Goal: Transaction & Acquisition: Obtain resource

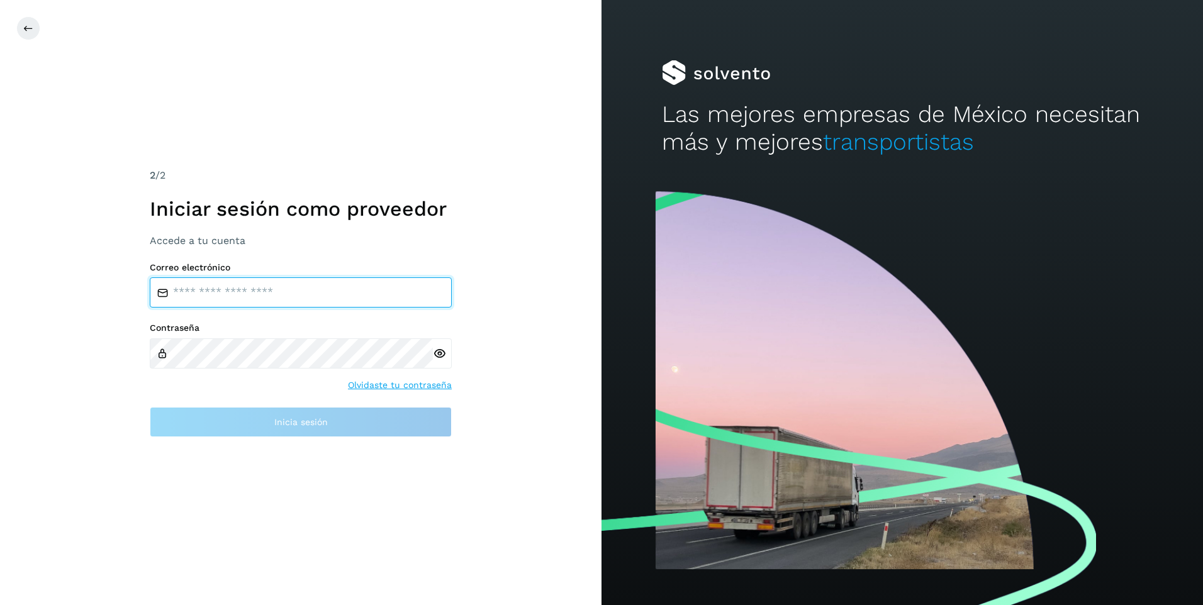
click at [222, 299] on input "email" at bounding box center [301, 292] width 302 height 30
type input "**********"
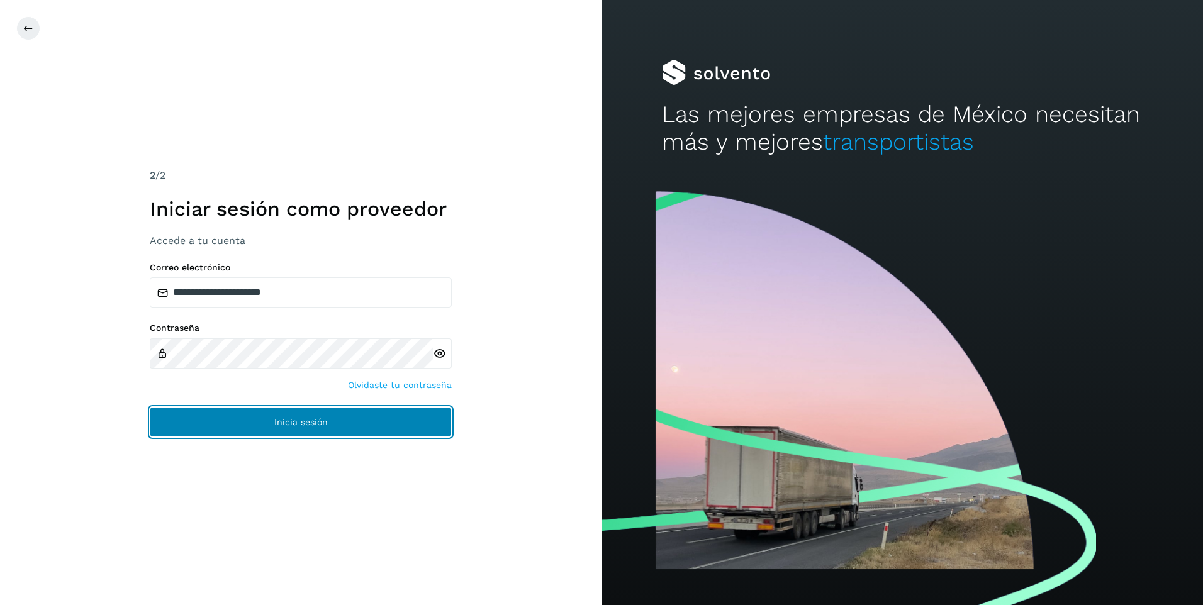
click at [303, 420] on span "Inicia sesión" at bounding box center [300, 422] width 53 height 9
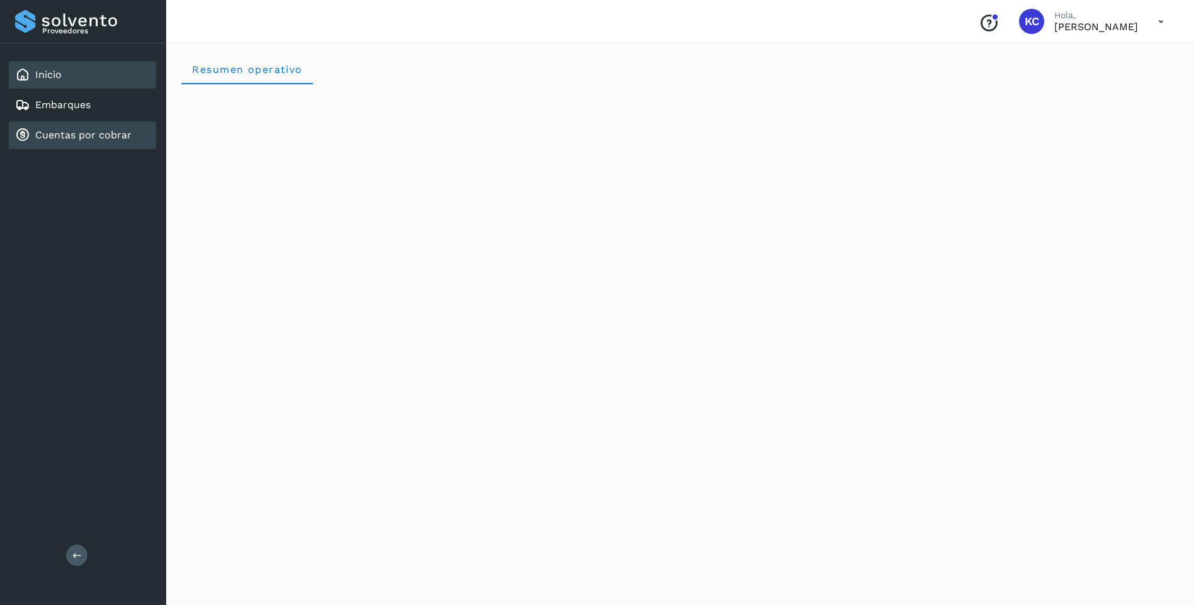
click at [84, 138] on link "Cuentas por cobrar" at bounding box center [83, 135] width 96 height 12
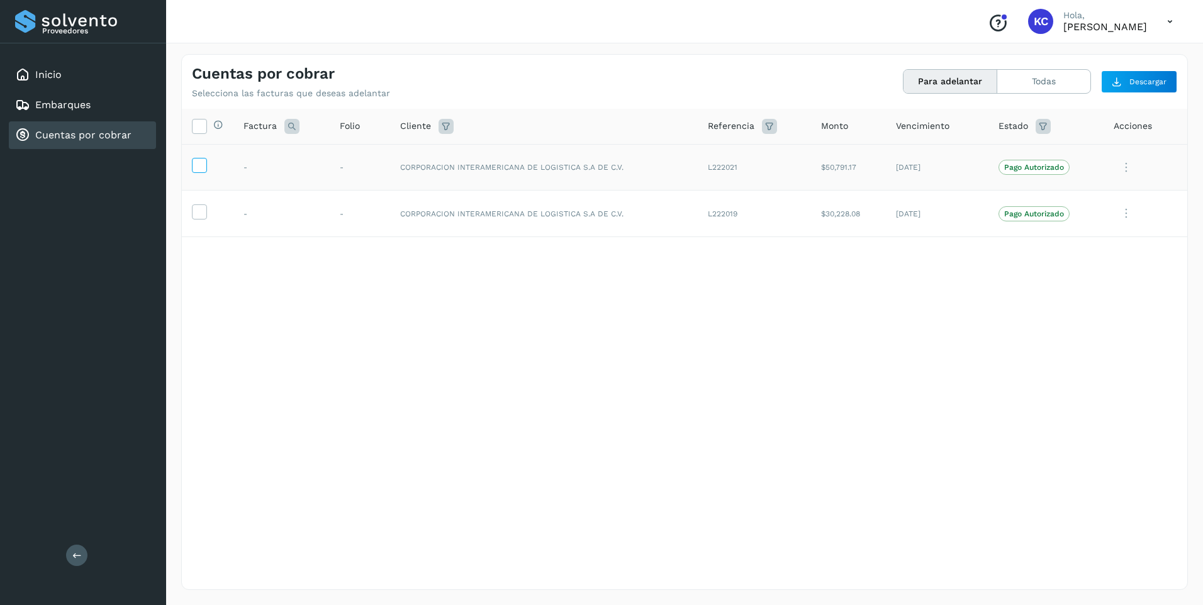
click at [196, 169] on icon at bounding box center [199, 164] width 13 height 13
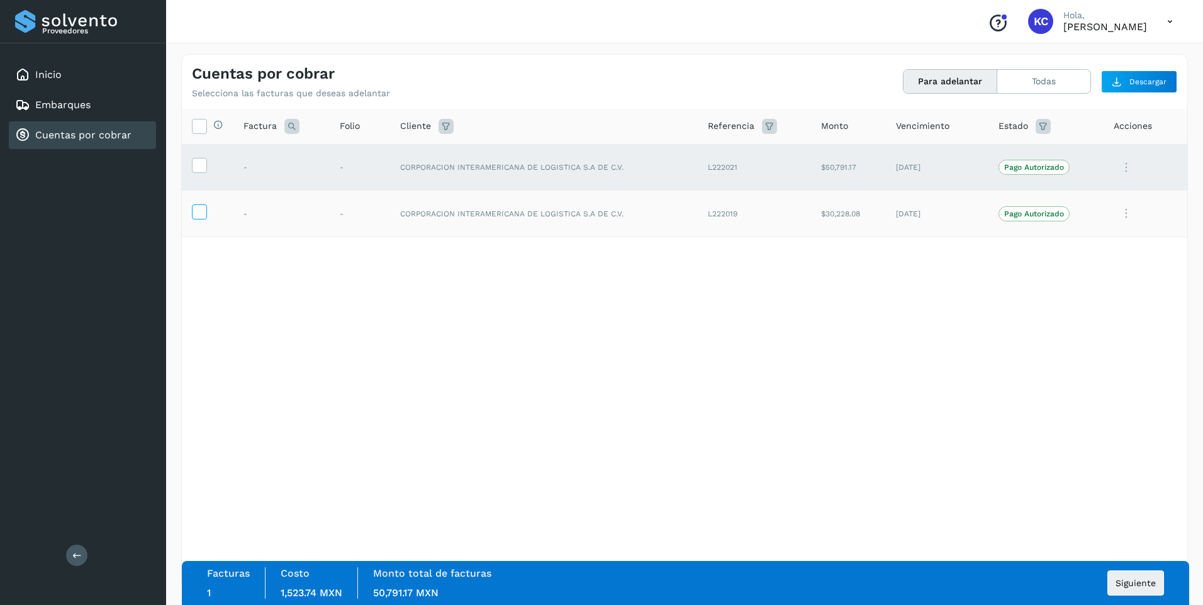
click at [196, 214] on icon at bounding box center [199, 210] width 13 height 13
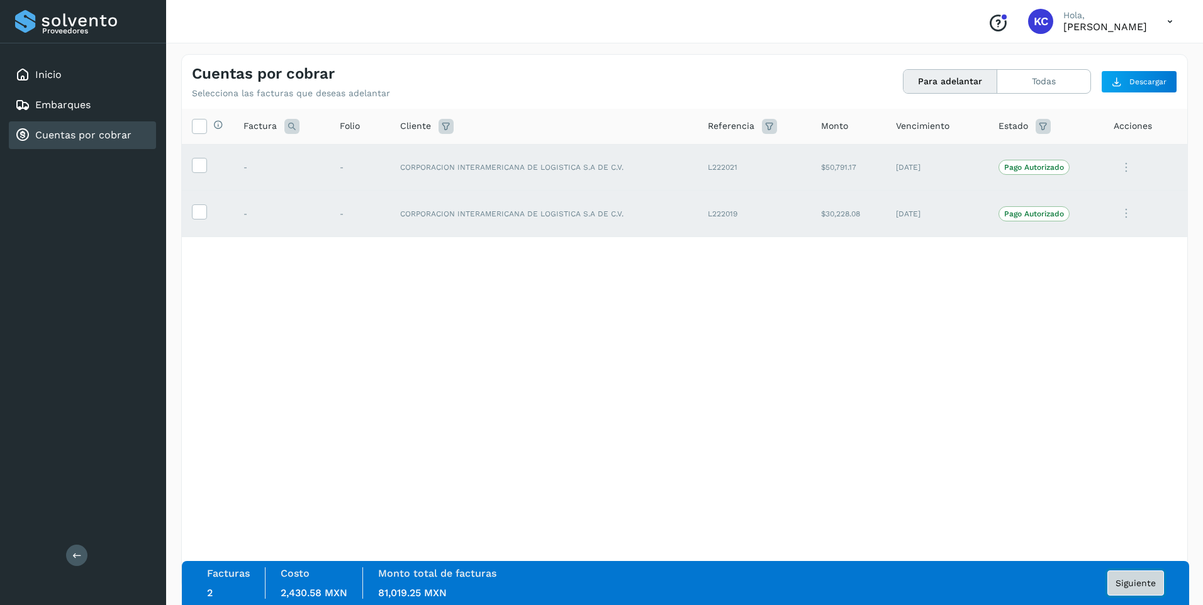
click at [1138, 579] on span "Siguiente" at bounding box center [1135, 583] width 40 height 9
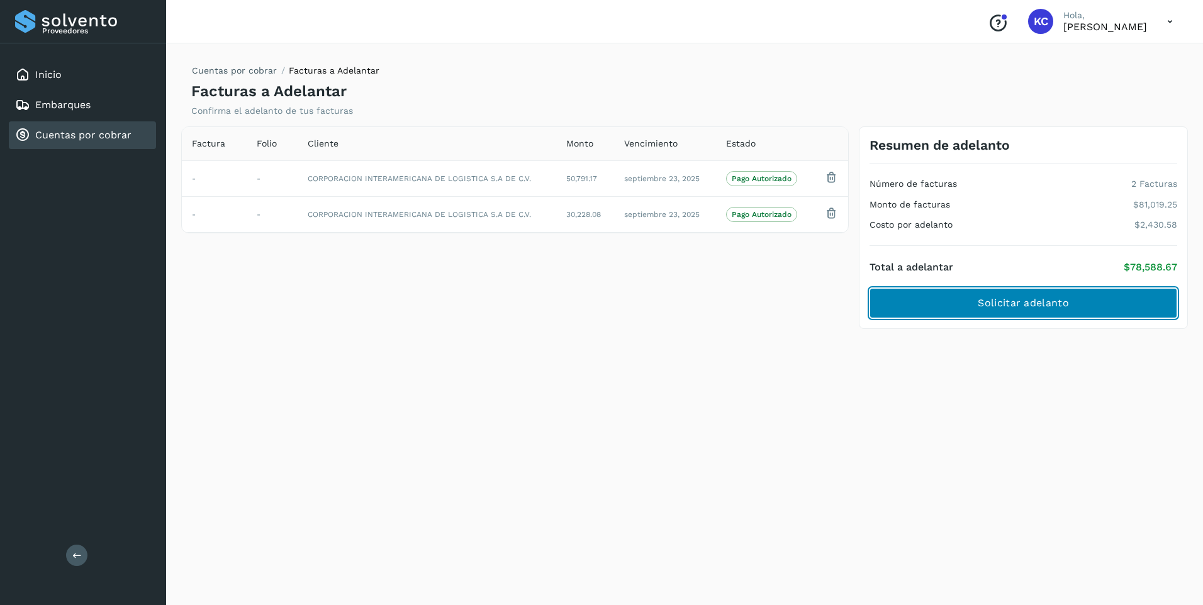
click at [1022, 306] on span "Solicitar adelanto" at bounding box center [1023, 303] width 91 height 14
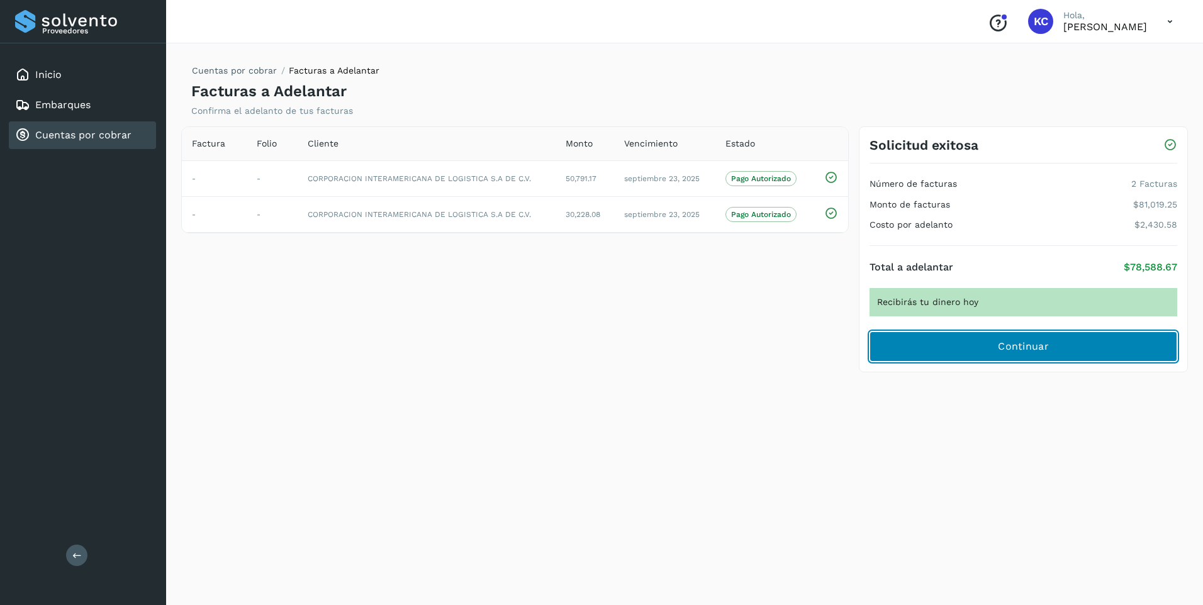
click at [1024, 345] on span "Continuar" at bounding box center [1023, 347] width 51 height 14
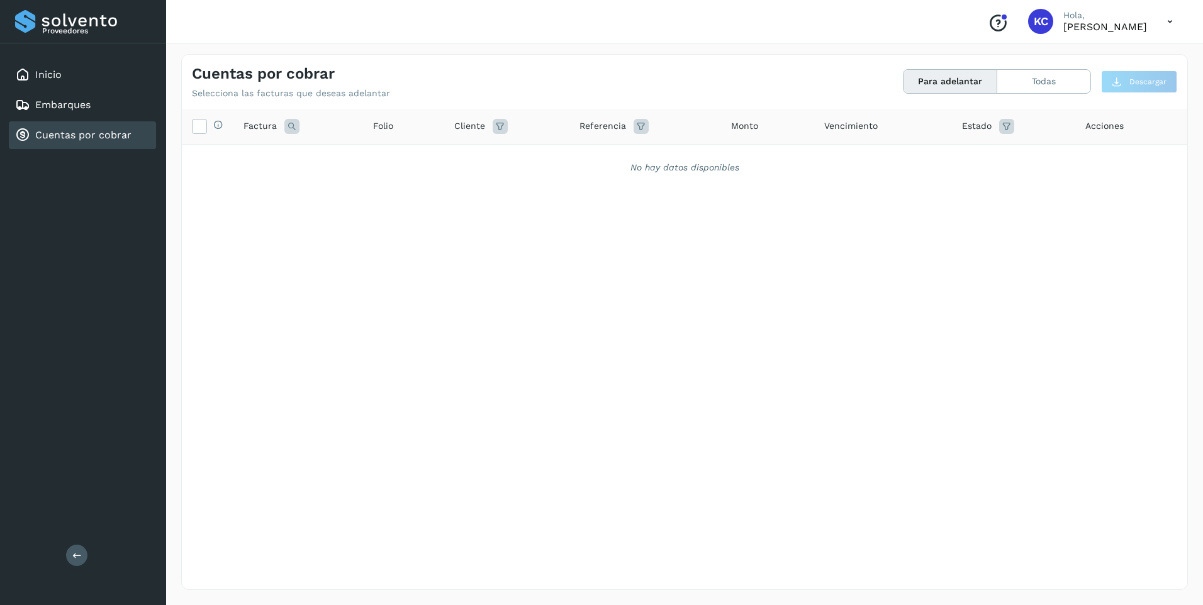
click at [1015, 246] on div "Selecciona todas las facturas disponibles para adelanto Factura Folio Cliente R…" at bounding box center [684, 323] width 1005 height 429
click at [1171, 20] on icon at bounding box center [1170, 22] width 26 height 26
click at [1093, 53] on div "Cerrar sesión" at bounding box center [1107, 57] width 150 height 24
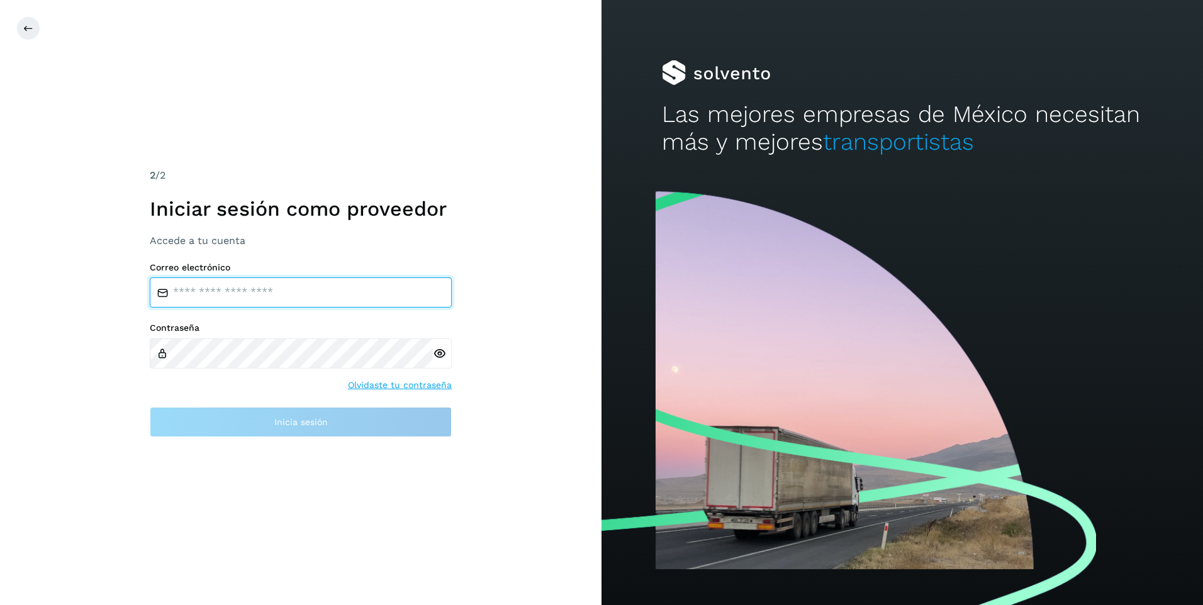
click at [210, 290] on input "email" at bounding box center [301, 292] width 302 height 30
type input "**********"
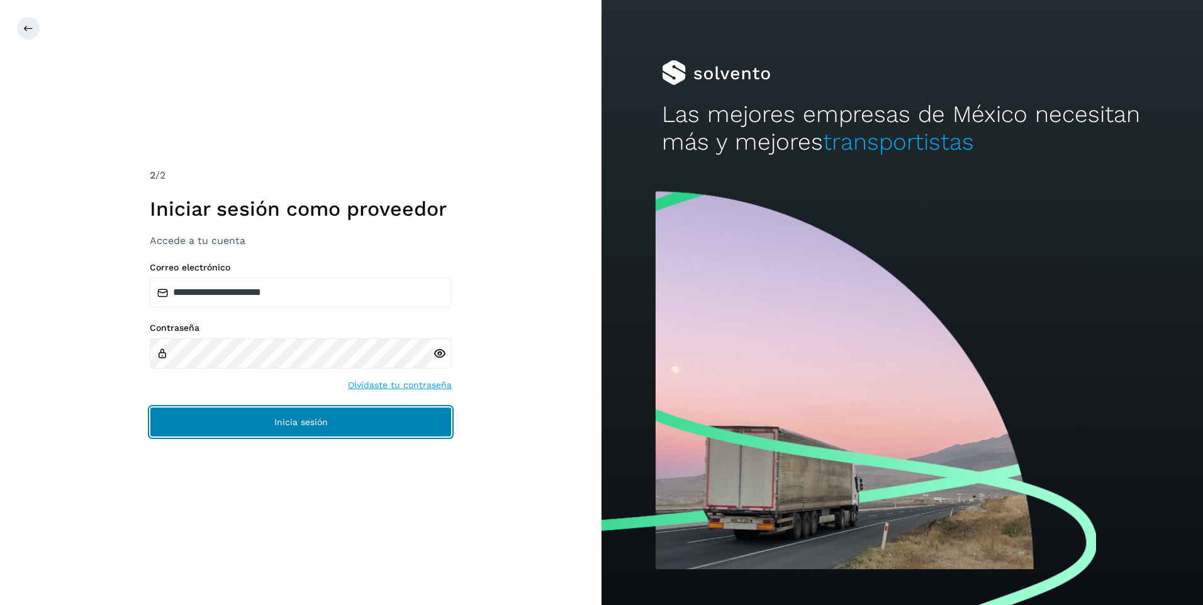
click at [277, 414] on button "Inicia sesión" at bounding box center [301, 422] width 302 height 30
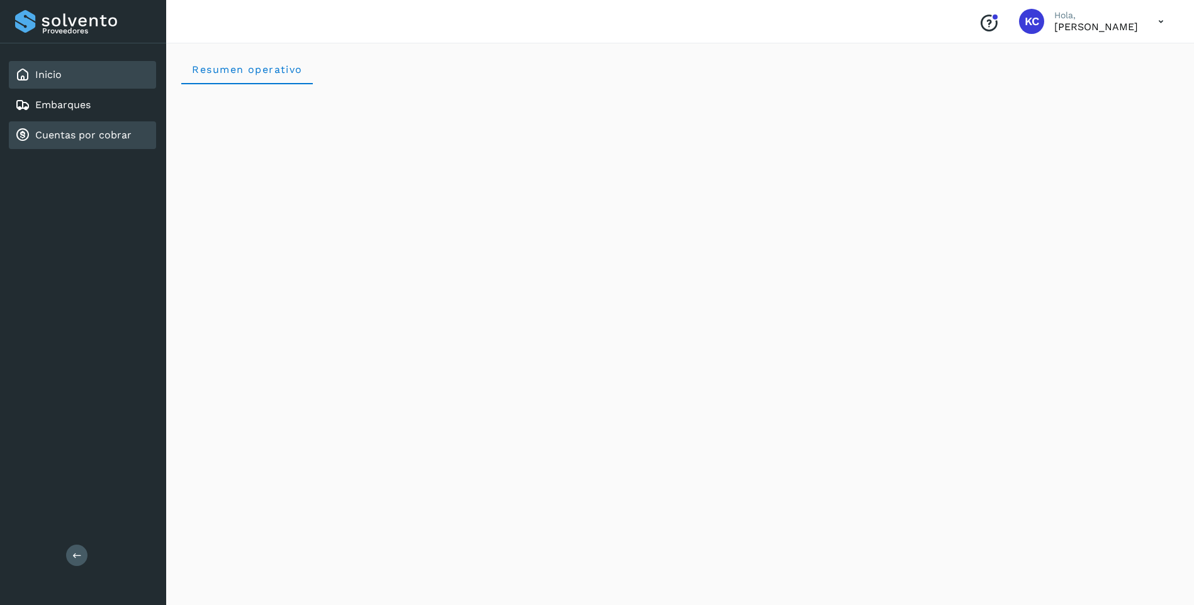
click at [56, 135] on link "Cuentas por cobrar" at bounding box center [83, 135] width 96 height 12
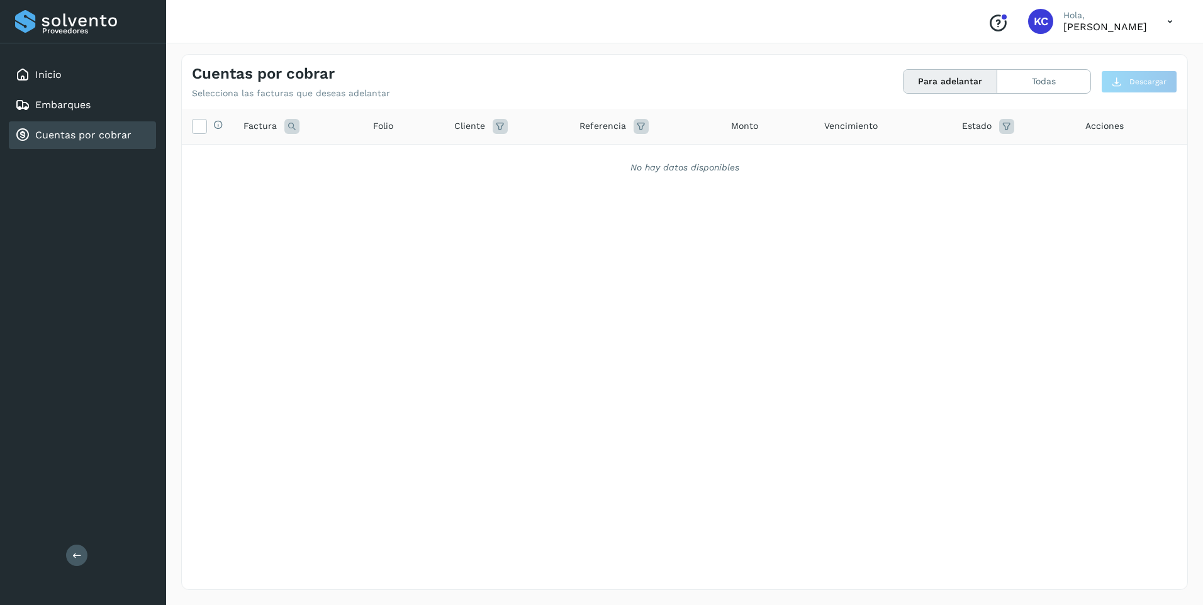
click at [286, 124] on icon at bounding box center [291, 126] width 15 height 15
click at [425, 386] on div "Selecciona todas las facturas disponibles para adelanto Factura Cancelar Buscar…" at bounding box center [684, 323] width 1005 height 429
click at [1046, 84] on button "Todas" at bounding box center [1043, 81] width 93 height 23
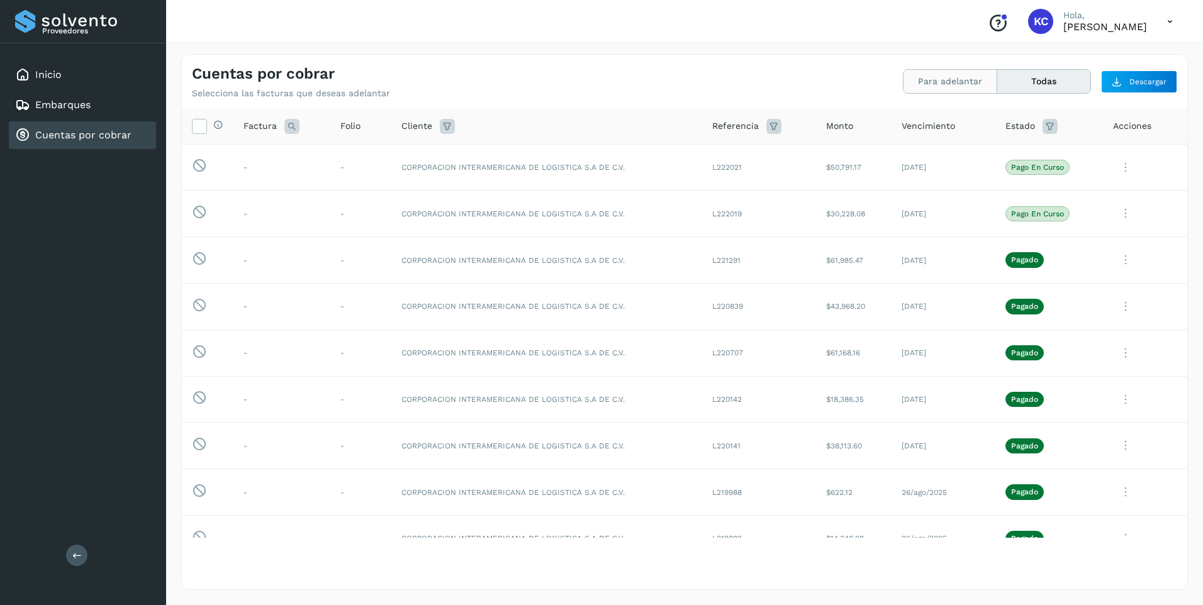
click at [957, 82] on button "Para adelantar" at bounding box center [950, 81] width 94 height 23
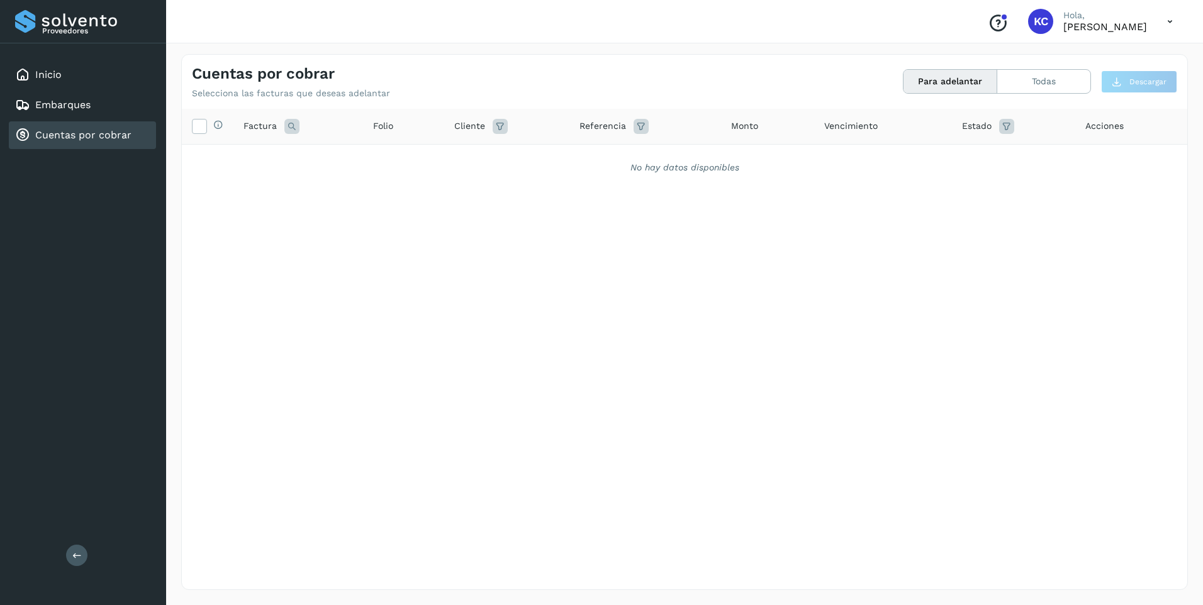
click at [1170, 20] on icon at bounding box center [1170, 22] width 26 height 26
click at [1094, 52] on div "Cerrar sesión" at bounding box center [1107, 57] width 150 height 24
